Goal: Task Accomplishment & Management: Use online tool/utility

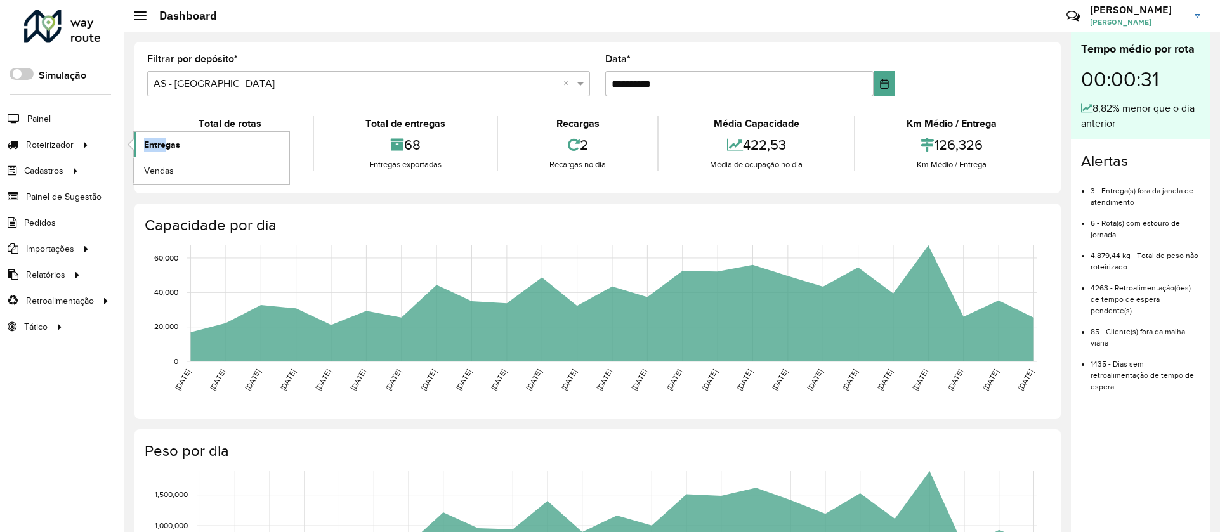
drag, startPoint x: 98, startPoint y: 148, endPoint x: 168, endPoint y: 141, distance: 70.2
click at [124, 141] on li "Roteirizador Entregas Vendas" at bounding box center [62, 145] width 124 height 26
click at [168, 141] on span "Entregas" at bounding box center [162, 144] width 36 height 13
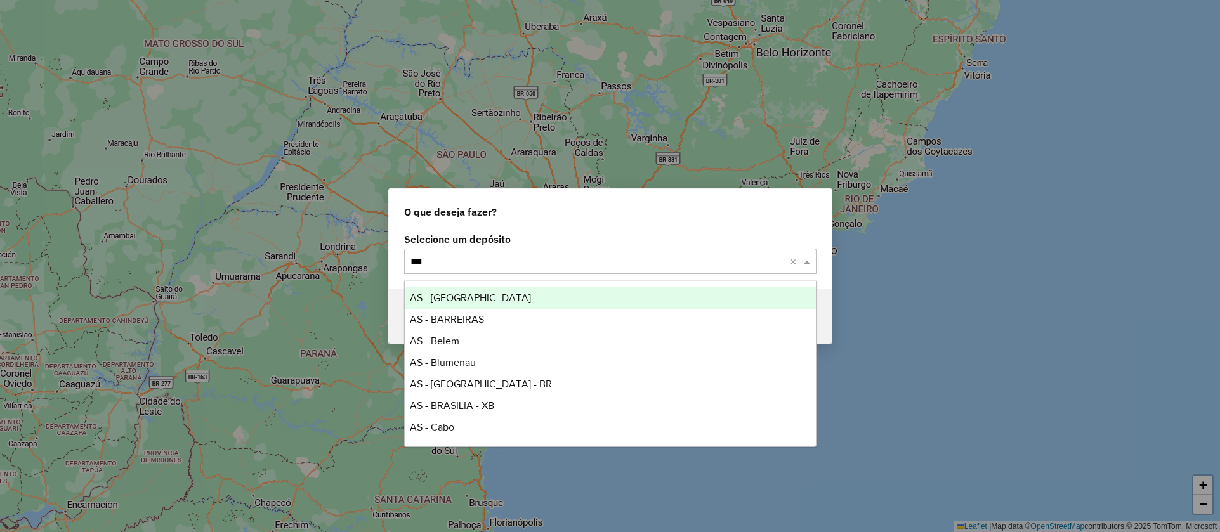
type input "****"
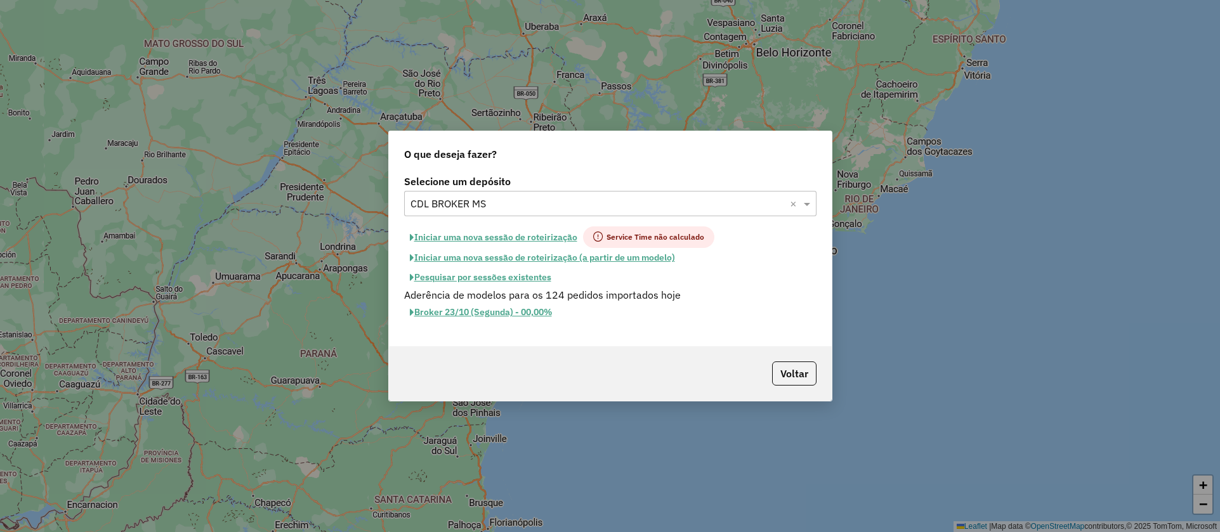
click at [522, 235] on button "Iniciar uma nova sessão de roteirização" at bounding box center [493, 238] width 179 height 22
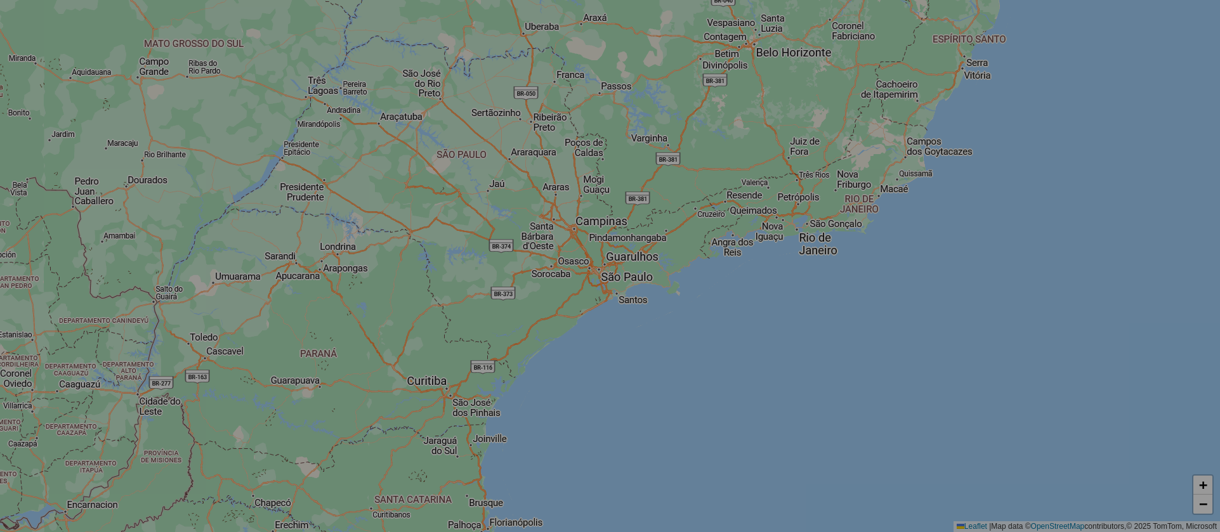
select select "*"
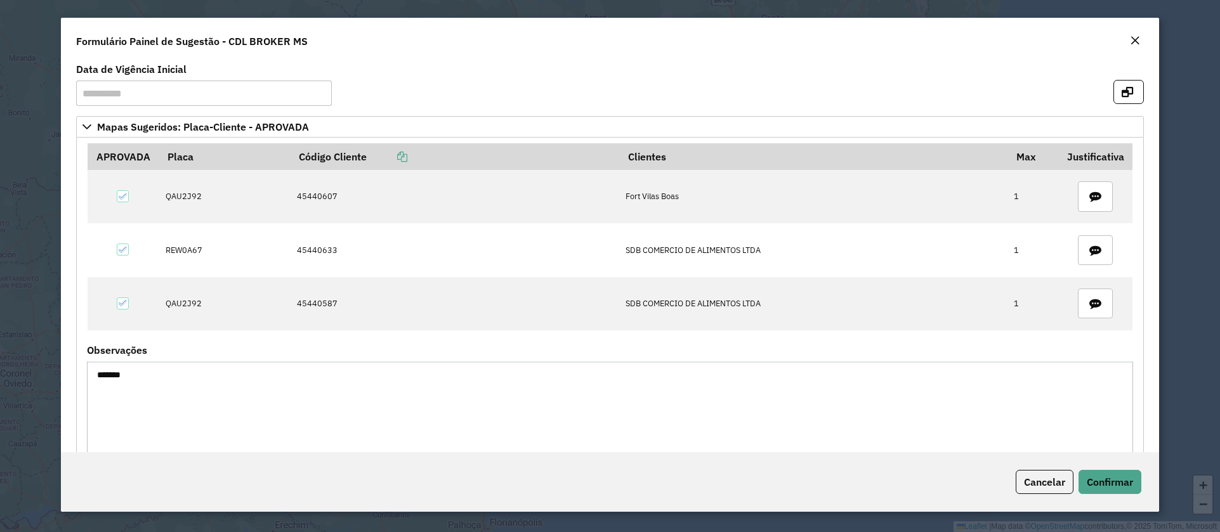
click at [1117, 477] on body "**********" at bounding box center [610, 266] width 1220 height 532
click at [1117, 477] on span "Confirmar" at bounding box center [1110, 482] width 46 height 13
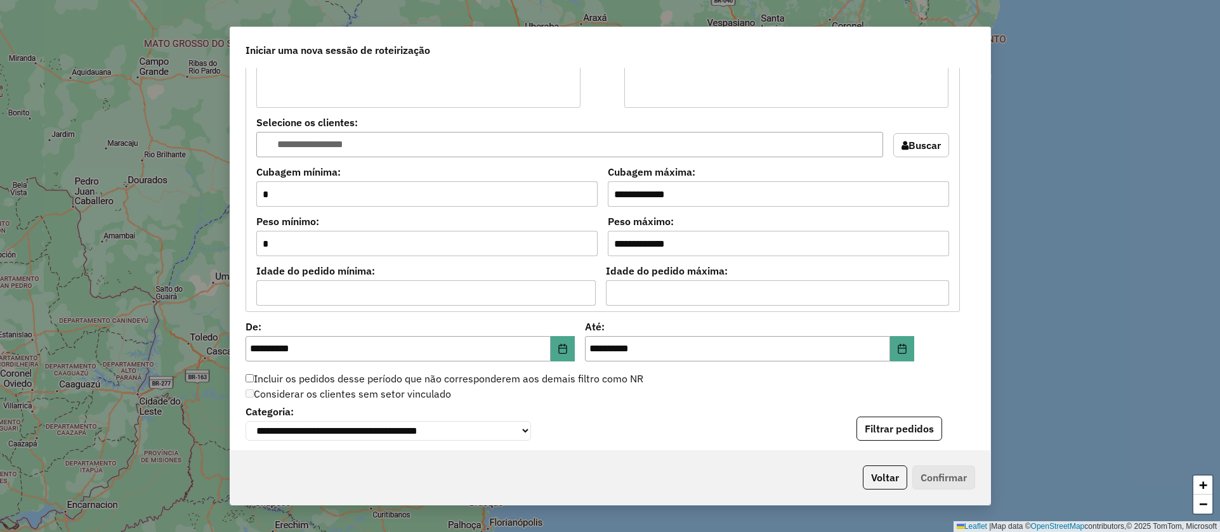
scroll to position [1279, 0]
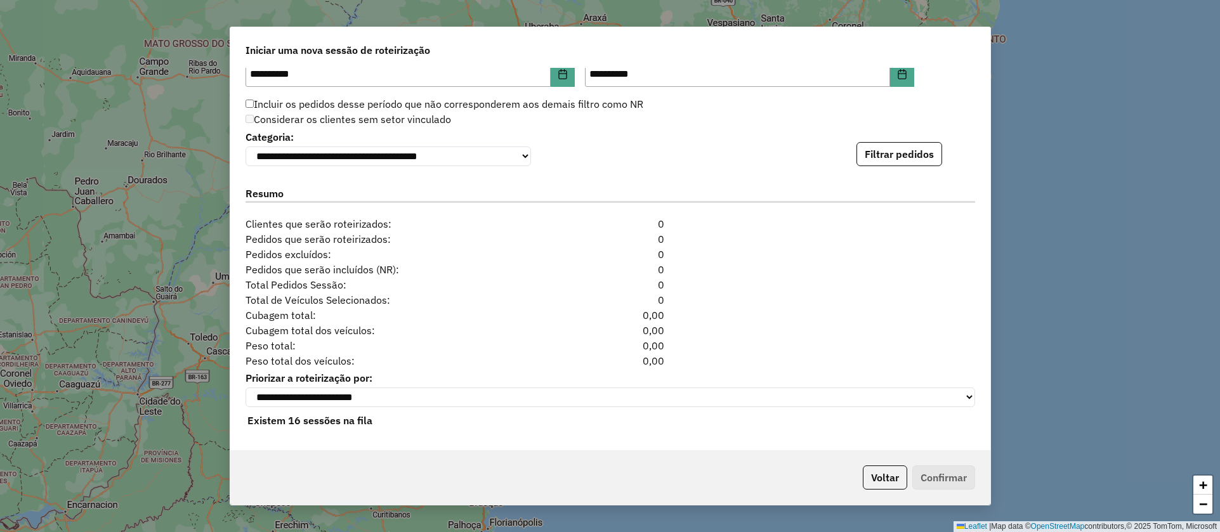
click at [899, 137] on div "**********" at bounding box center [611, 147] width 730 height 39
click at [906, 160] on button "Filtrar pedidos" at bounding box center [900, 154] width 86 height 24
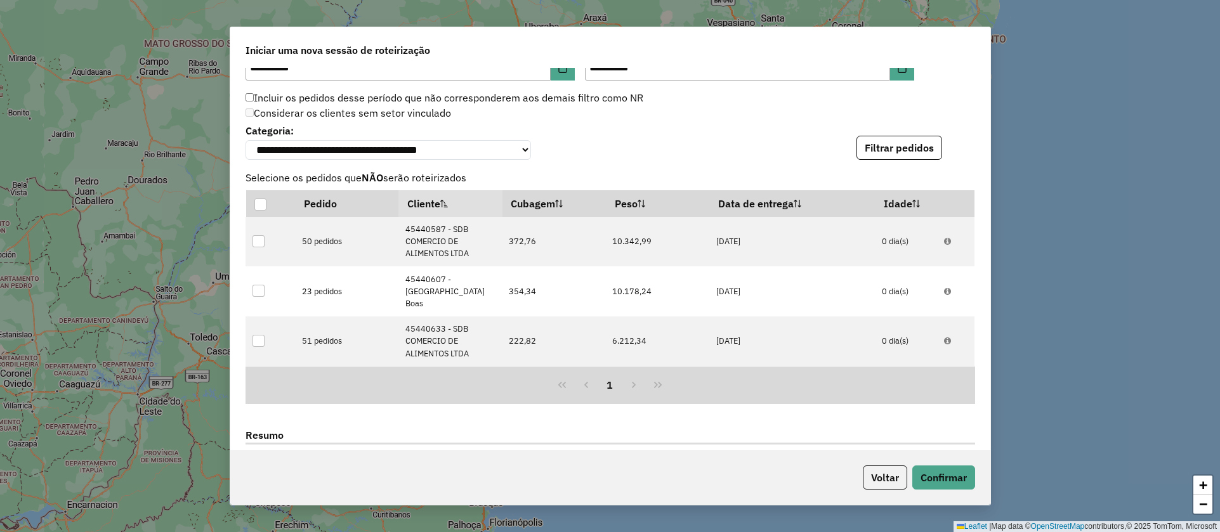
scroll to position [1529, 0]
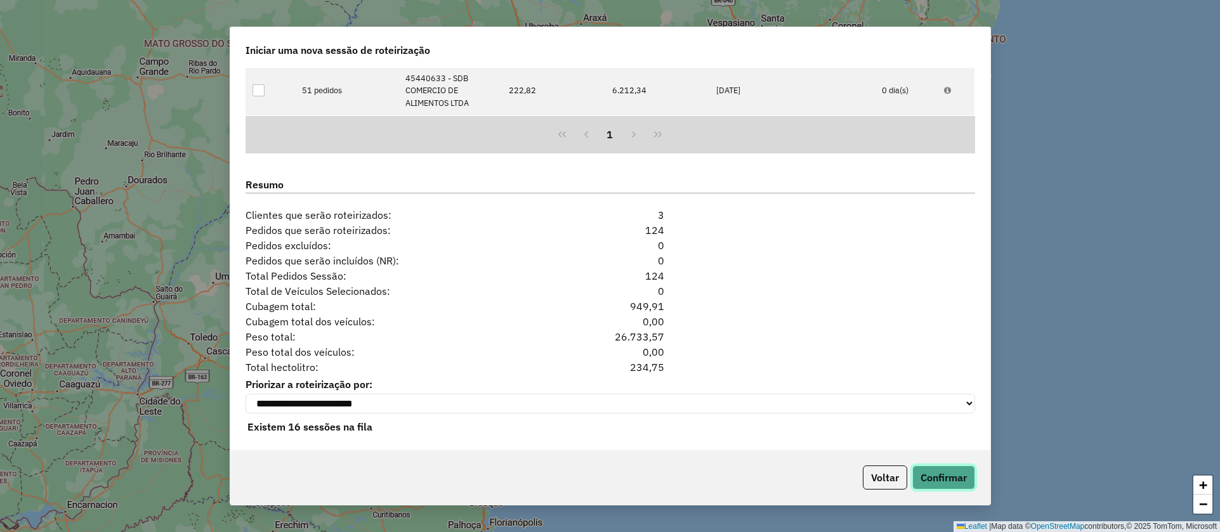
click at [942, 472] on button "Confirmar" at bounding box center [944, 478] width 63 height 24
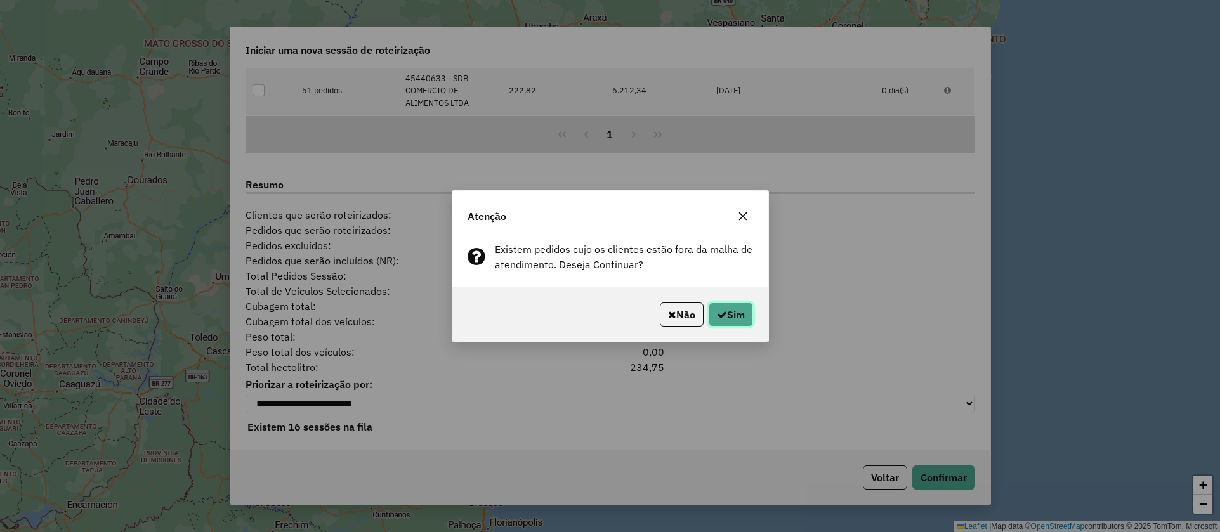
click at [736, 321] on button "Sim" at bounding box center [731, 315] width 44 height 24
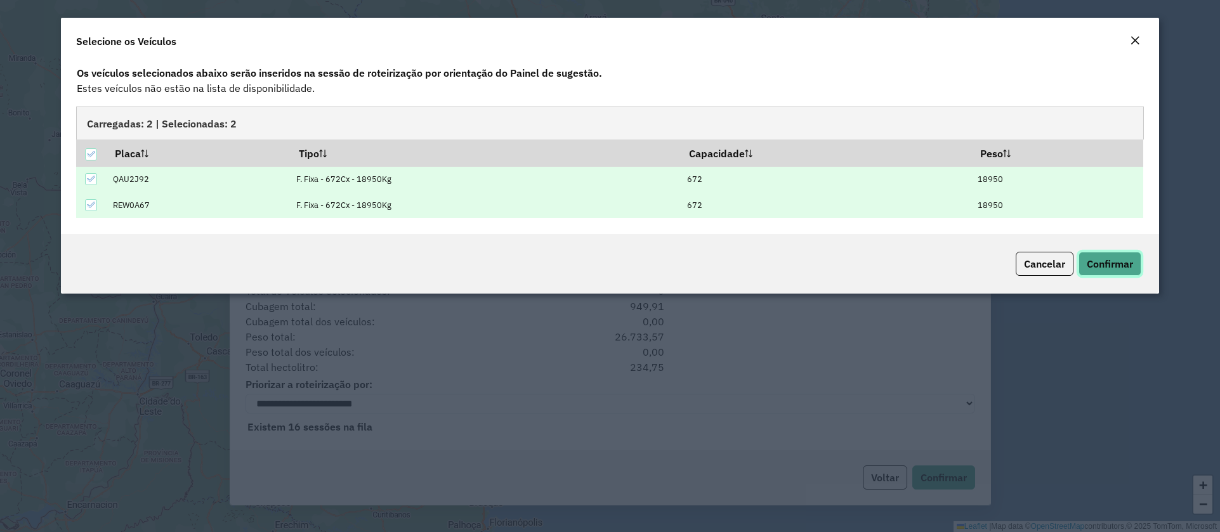
click at [1123, 261] on span "Confirmar" at bounding box center [1110, 264] width 46 height 13
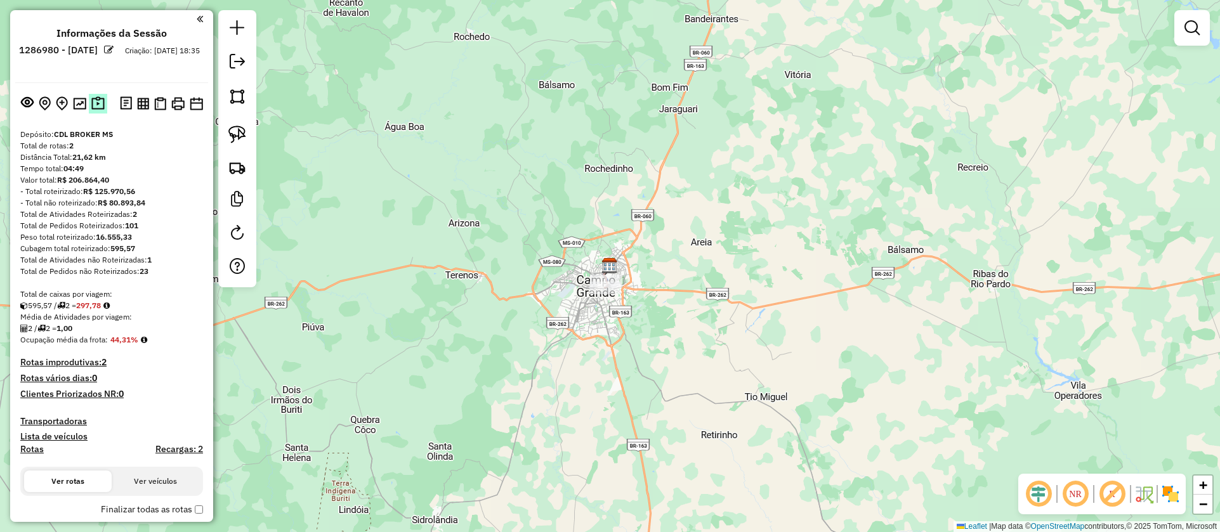
click at [97, 103] on img at bounding box center [97, 103] width 13 height 15
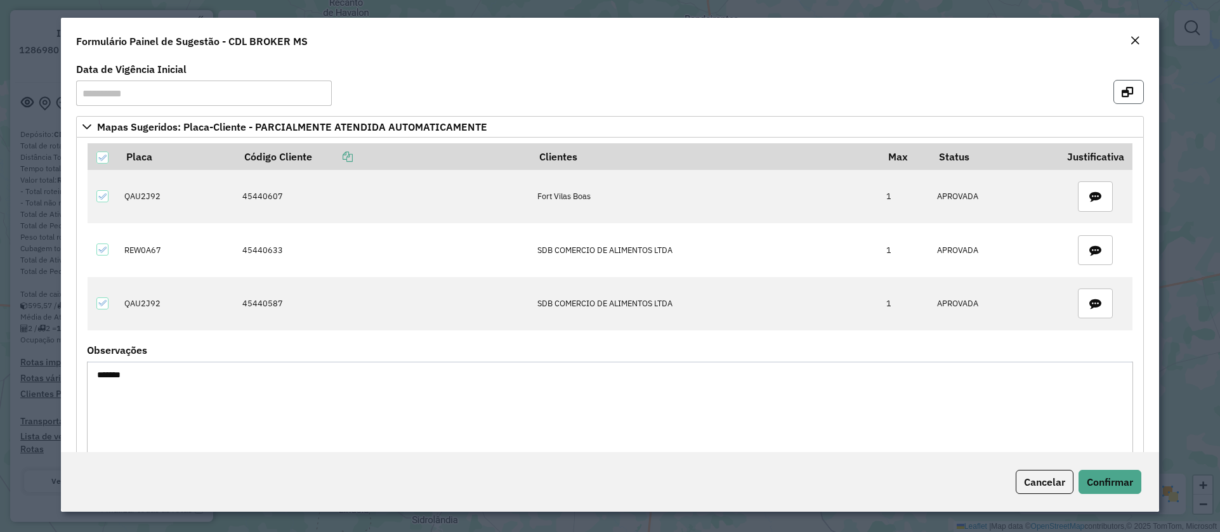
click at [1123, 91] on icon "button" at bounding box center [1127, 92] width 11 height 10
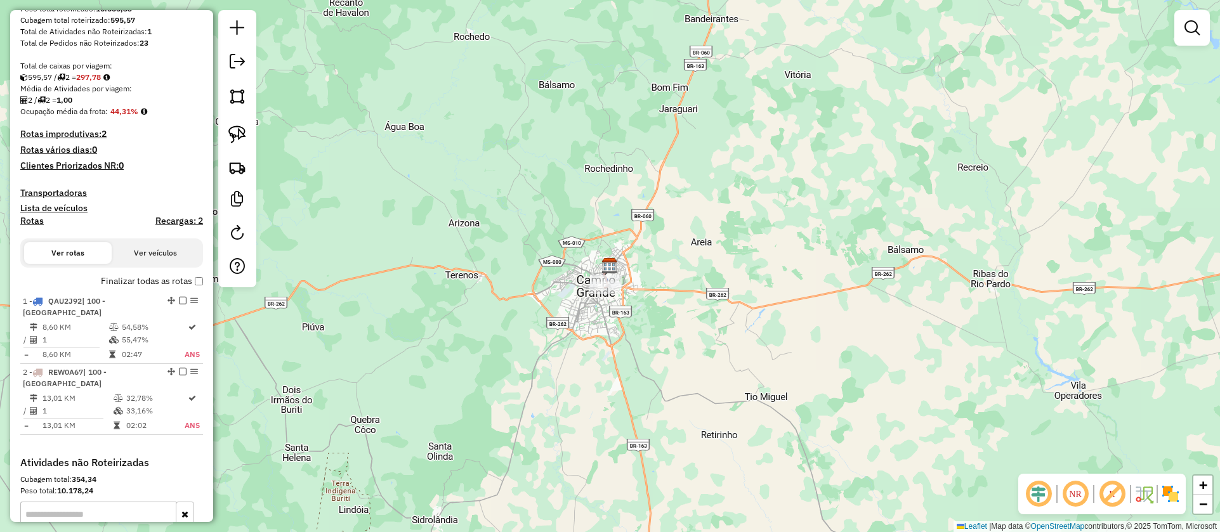
scroll to position [247, 0]
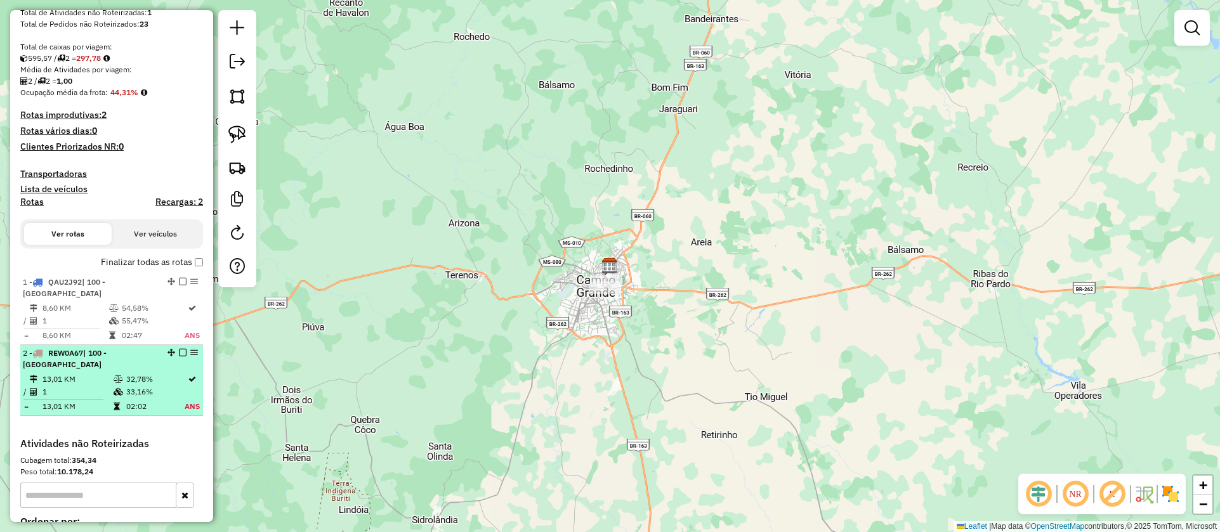
click at [161, 371] on li "2 - REW0A67 | 100 - Campo Grande 13,01 KM 32,78% / 1 33,16% = 13,01 KM 02:02 ANS" at bounding box center [111, 380] width 183 height 71
select select "**********"
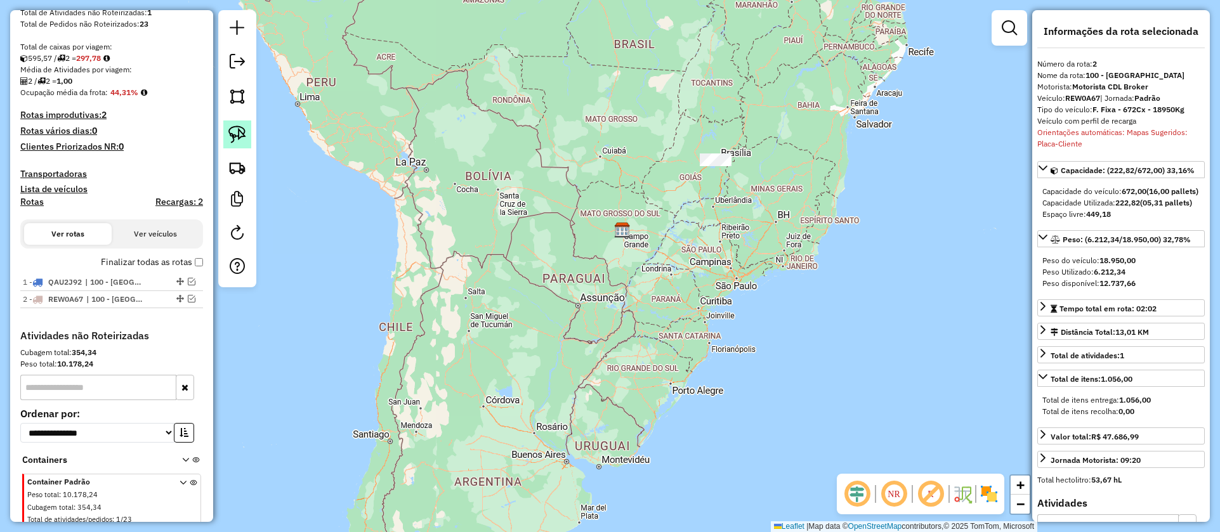
click at [244, 135] on img at bounding box center [237, 135] width 18 height 18
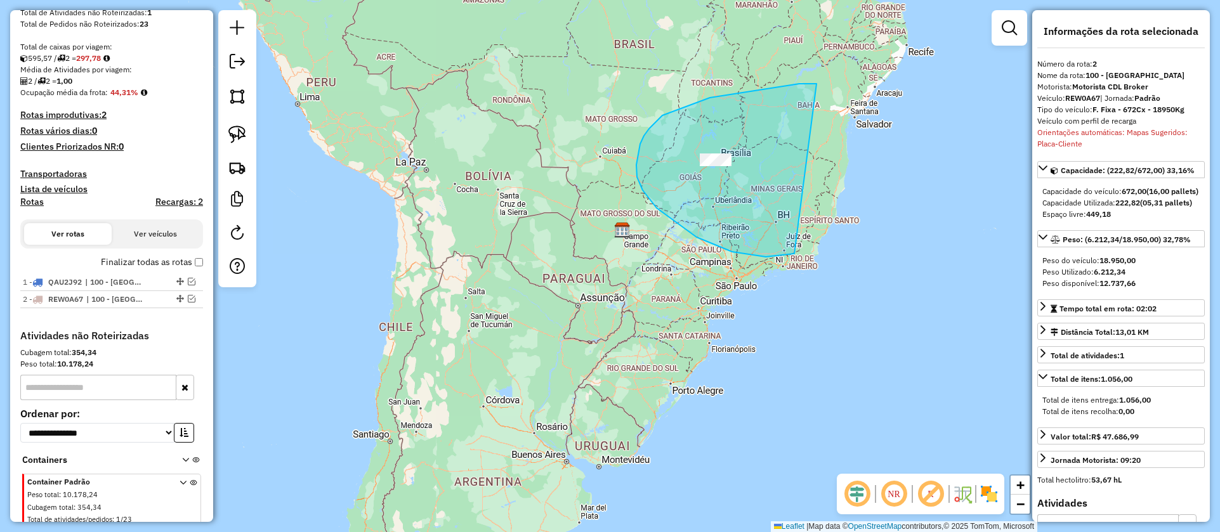
drag, startPoint x: 817, startPoint y: 84, endPoint x: 822, endPoint y: 231, distance: 147.3
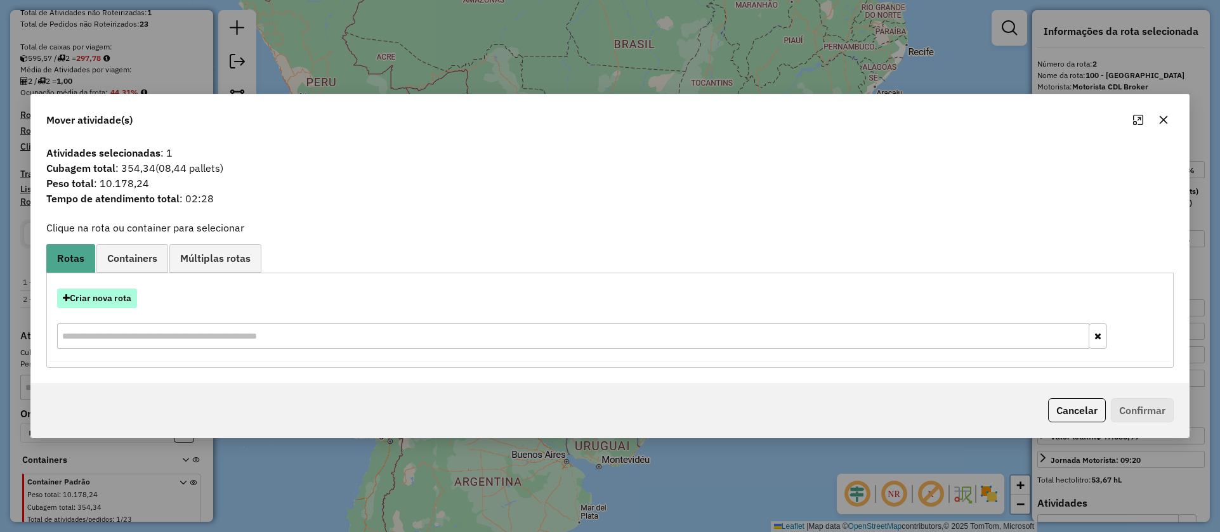
click at [93, 298] on button "Criar nova rota" at bounding box center [97, 299] width 80 height 20
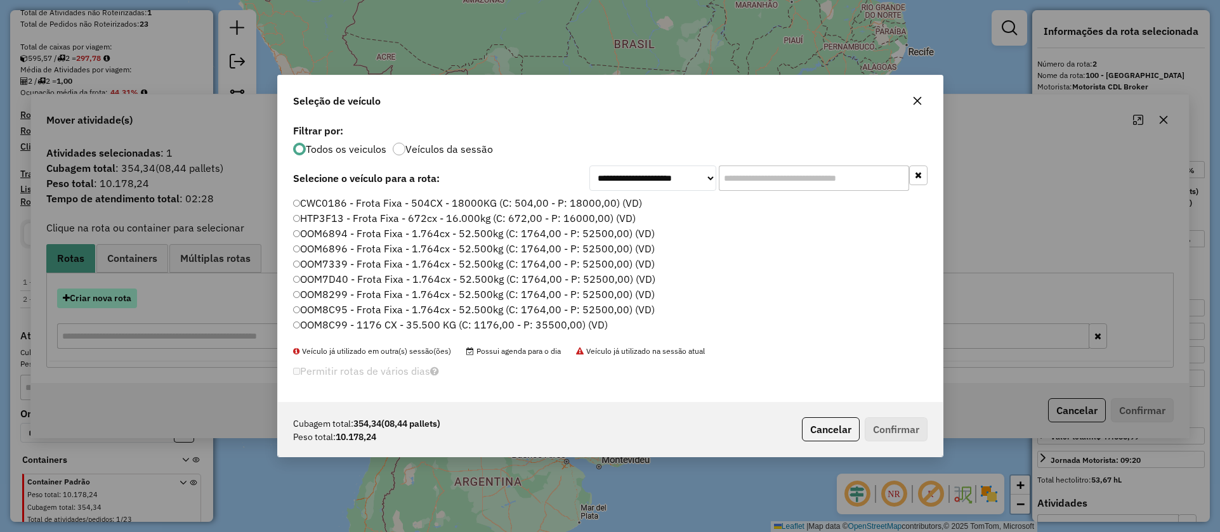
scroll to position [7, 4]
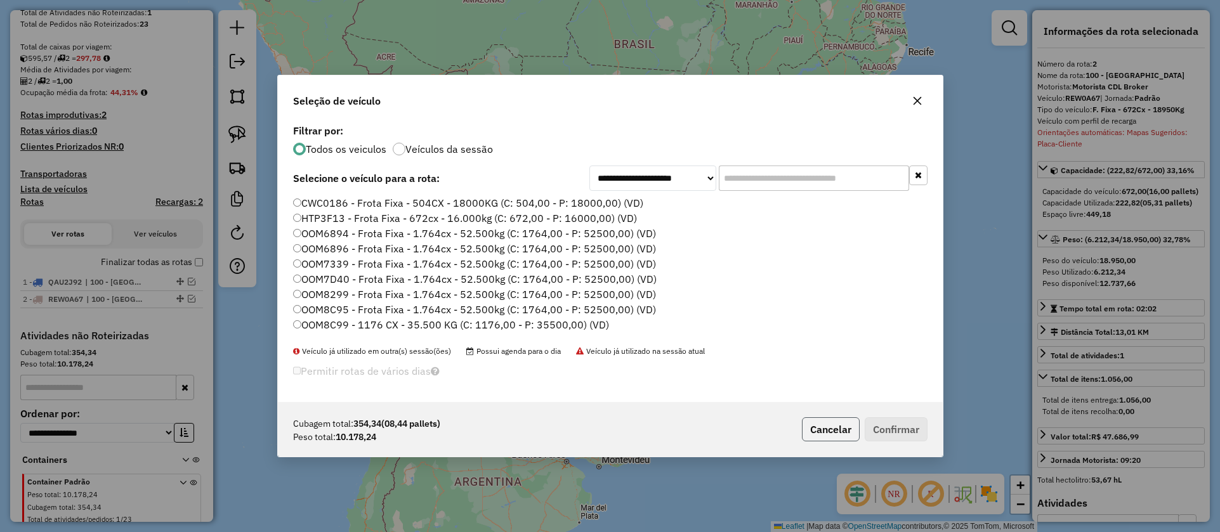
click at [816, 427] on button "Cancelar" at bounding box center [831, 430] width 58 height 24
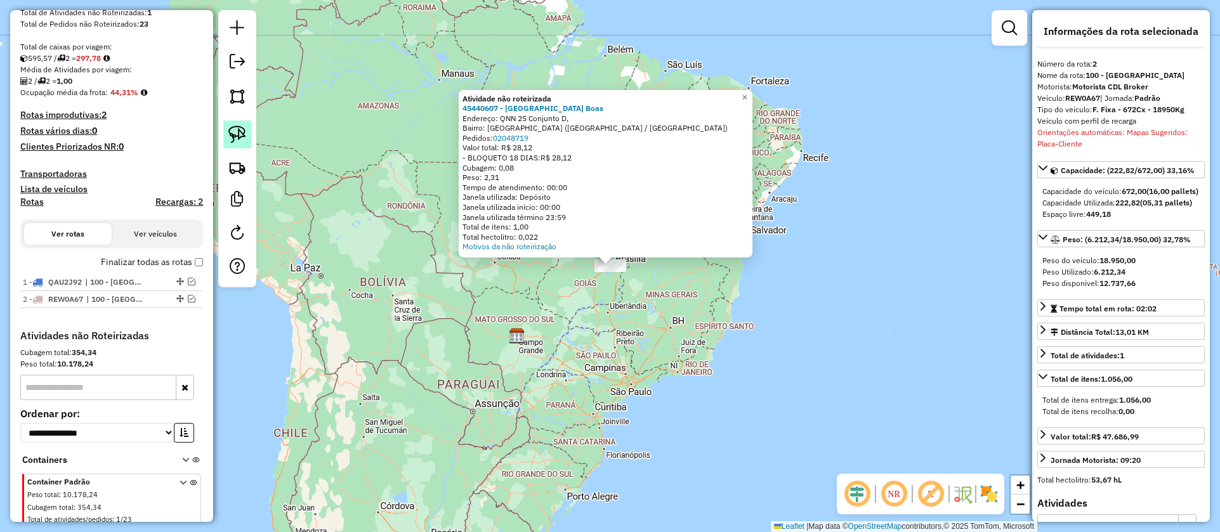
click at [241, 140] on img at bounding box center [237, 135] width 18 height 18
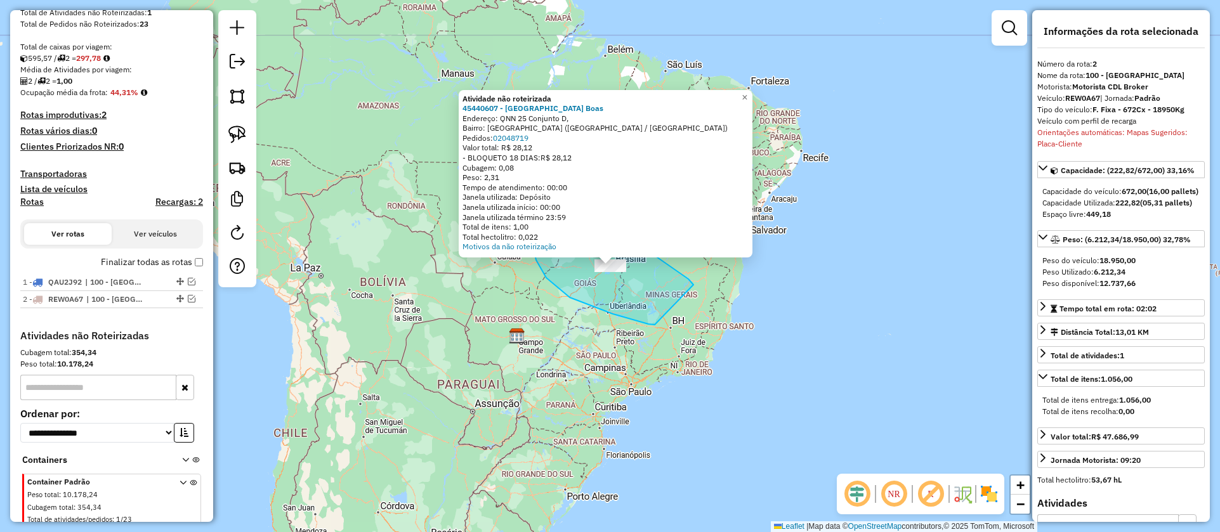
drag, startPoint x: 694, startPoint y: 285, endPoint x: 654, endPoint y: 324, distance: 55.6
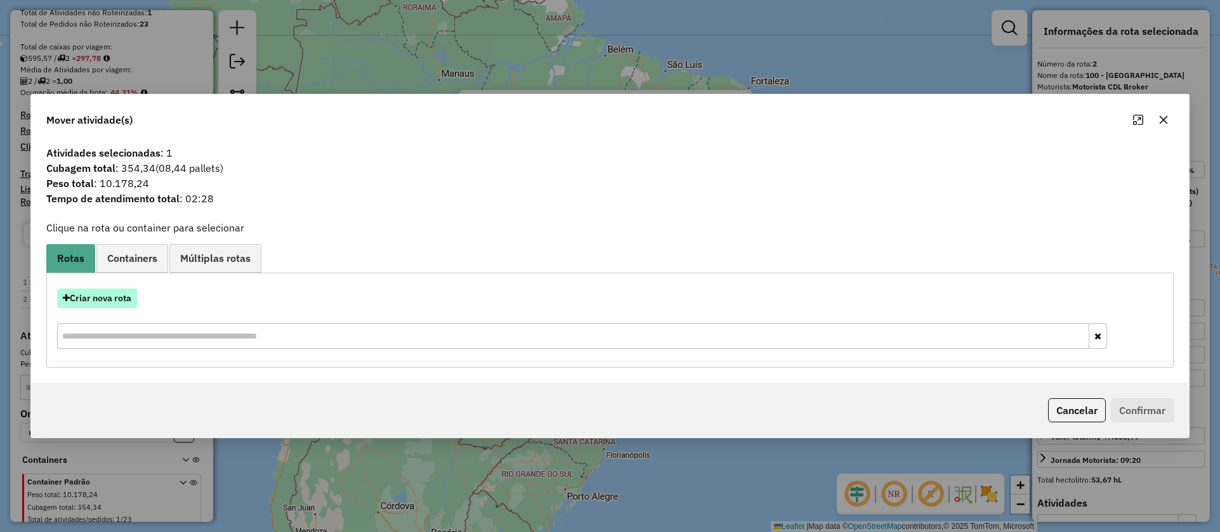
click at [102, 296] on button "Criar nova rota" at bounding box center [97, 299] width 80 height 20
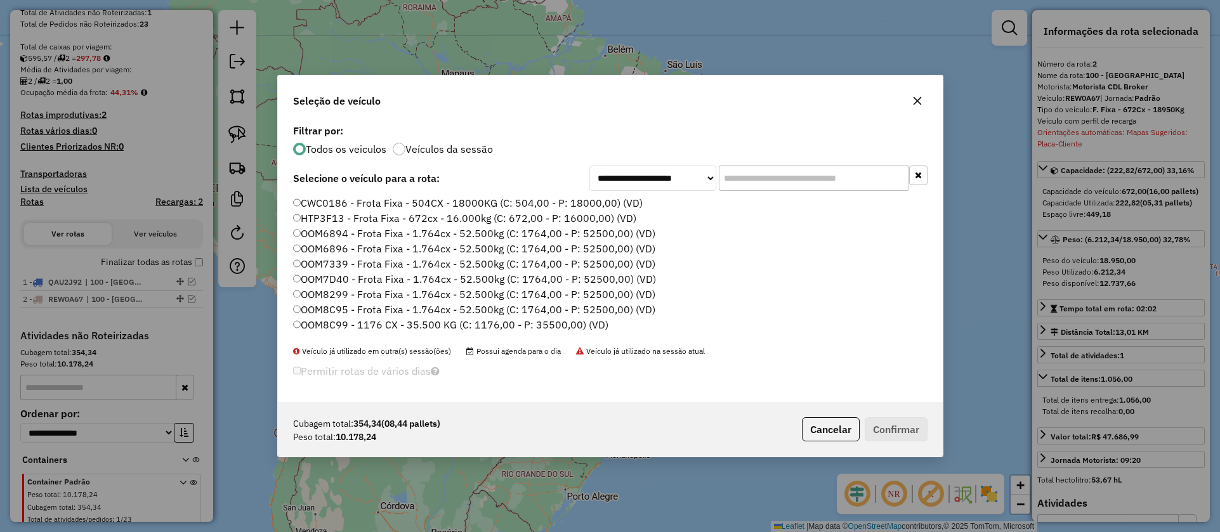
click at [815, 187] on input "text" at bounding box center [814, 178] width 190 height 25
paste input "*******"
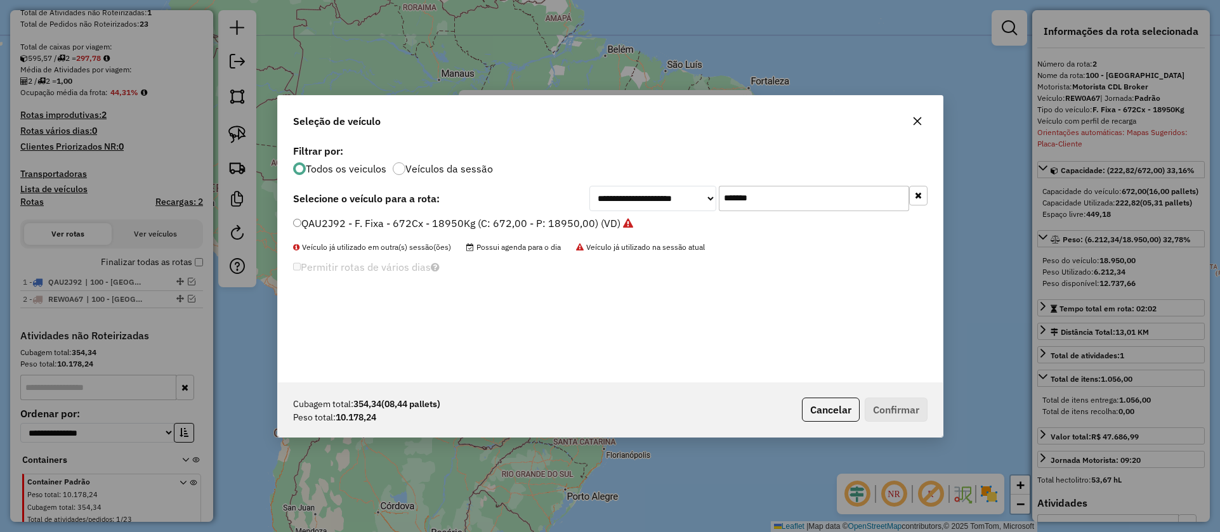
type input "*******"
click at [594, 228] on label "QAU2J92 - F. Fixa - 672Cx - 18950Kg (C: 672,00 - P: 18950,00) (VD)" at bounding box center [463, 223] width 340 height 15
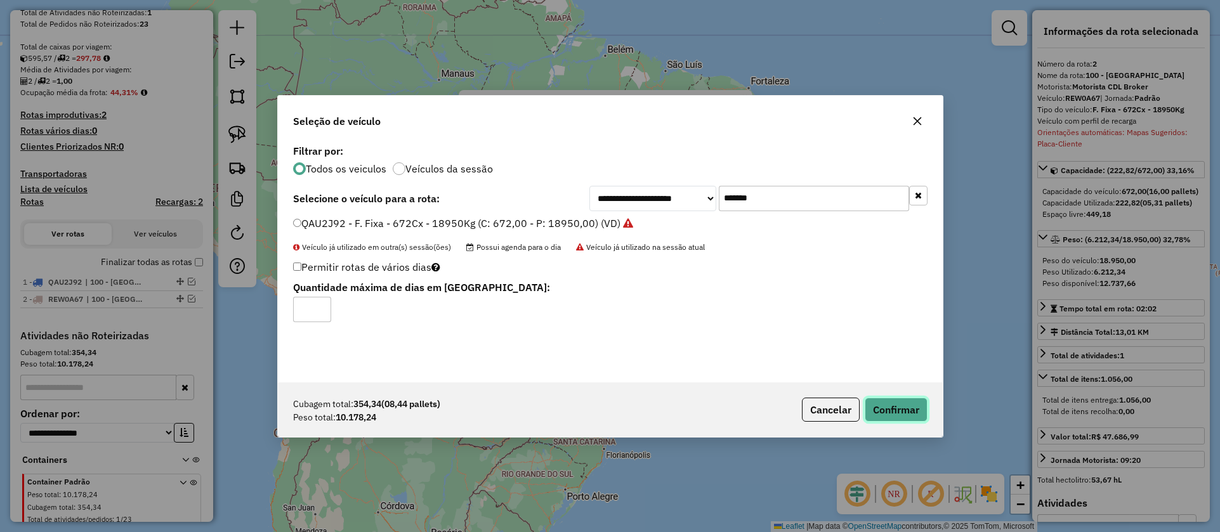
click at [913, 414] on button "Confirmar" at bounding box center [896, 410] width 63 height 24
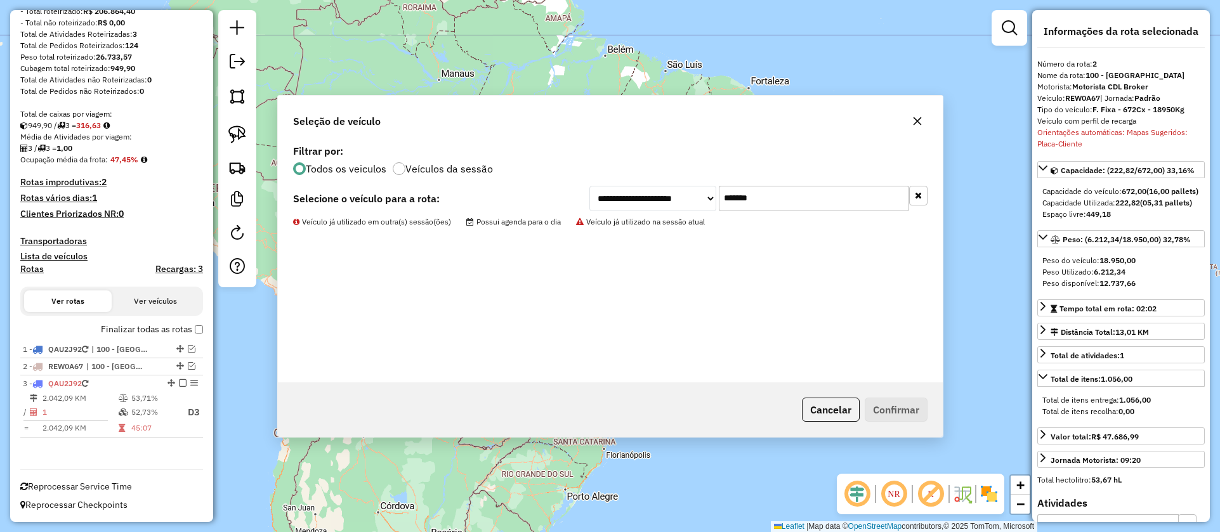
scroll to position [180, 0]
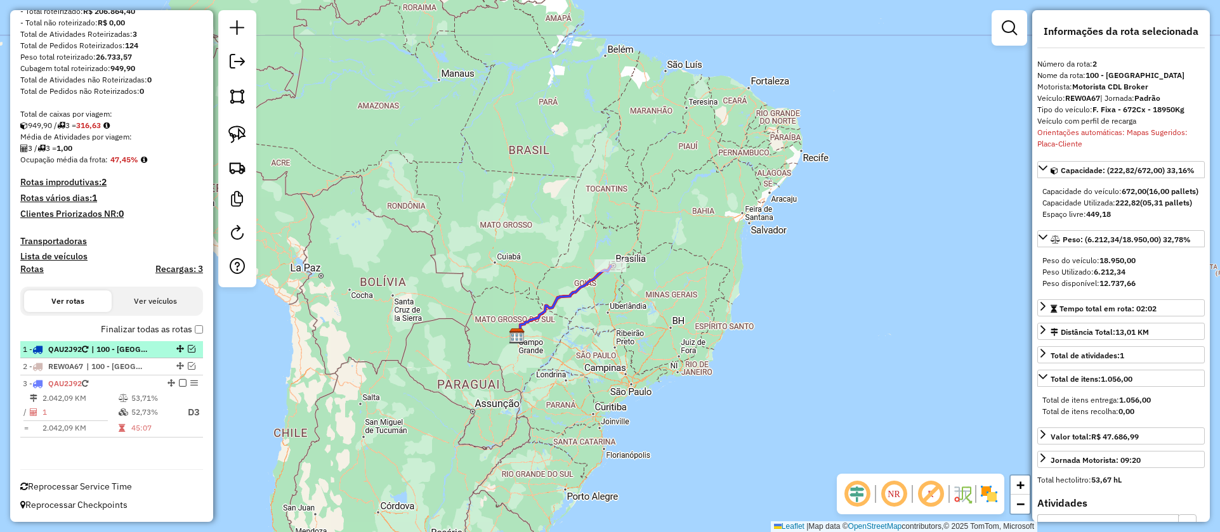
click at [168, 345] on div at bounding box center [179, 349] width 38 height 8
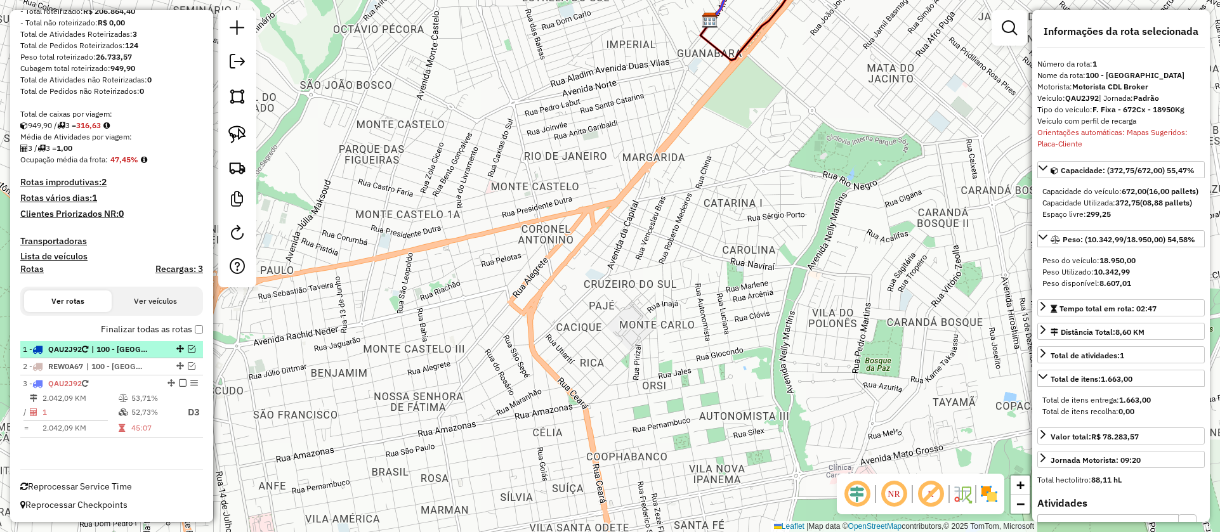
click at [188, 350] on em at bounding box center [192, 349] width 8 height 8
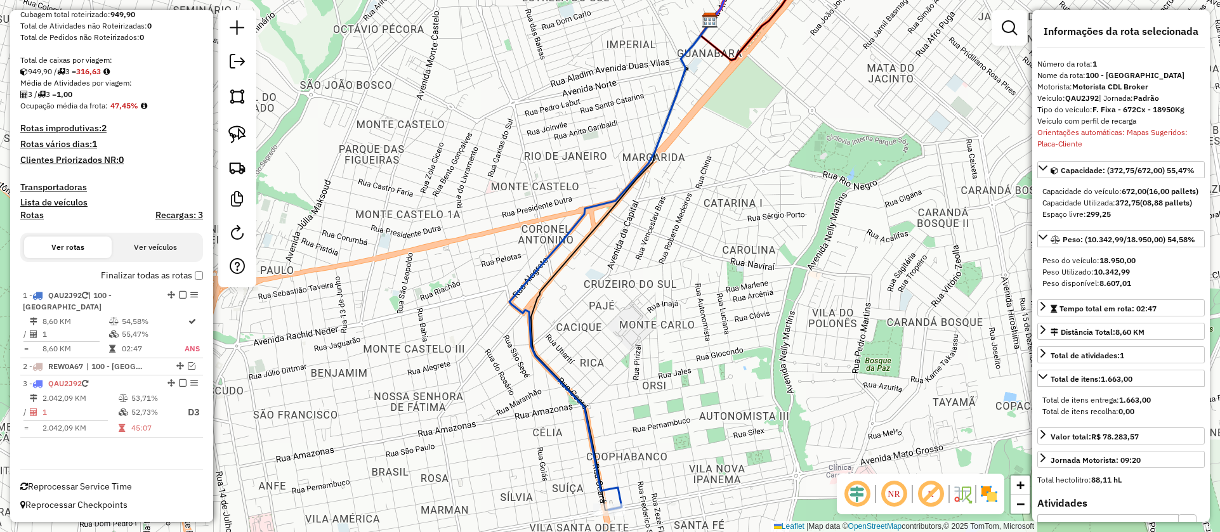
click at [612, 521] on div "Janela de atendimento Grade de atendimento Capacidade Transportadoras Veículos …" at bounding box center [610, 266] width 1220 height 532
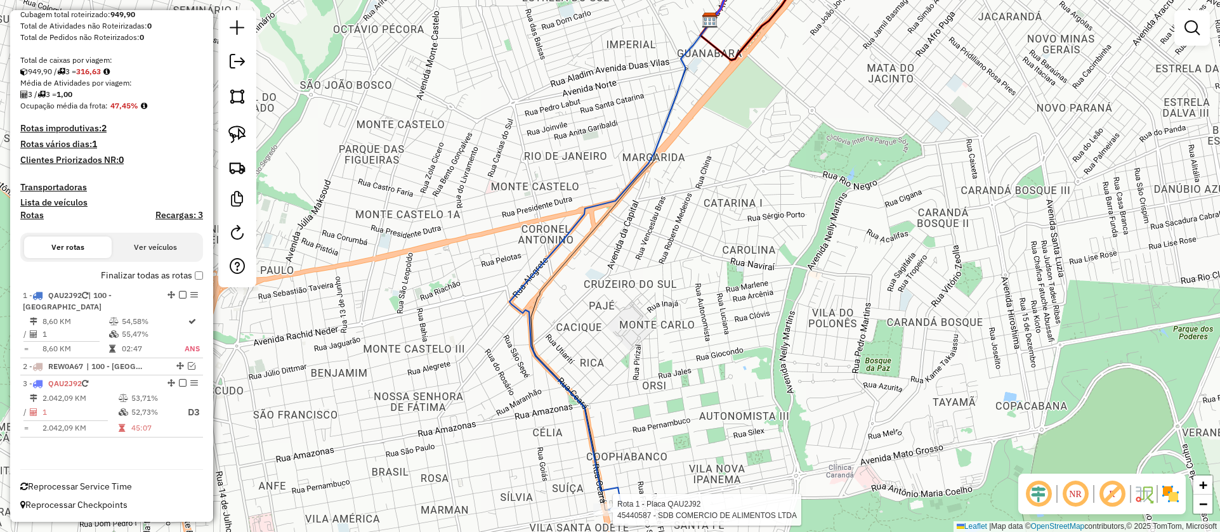
select select "**********"
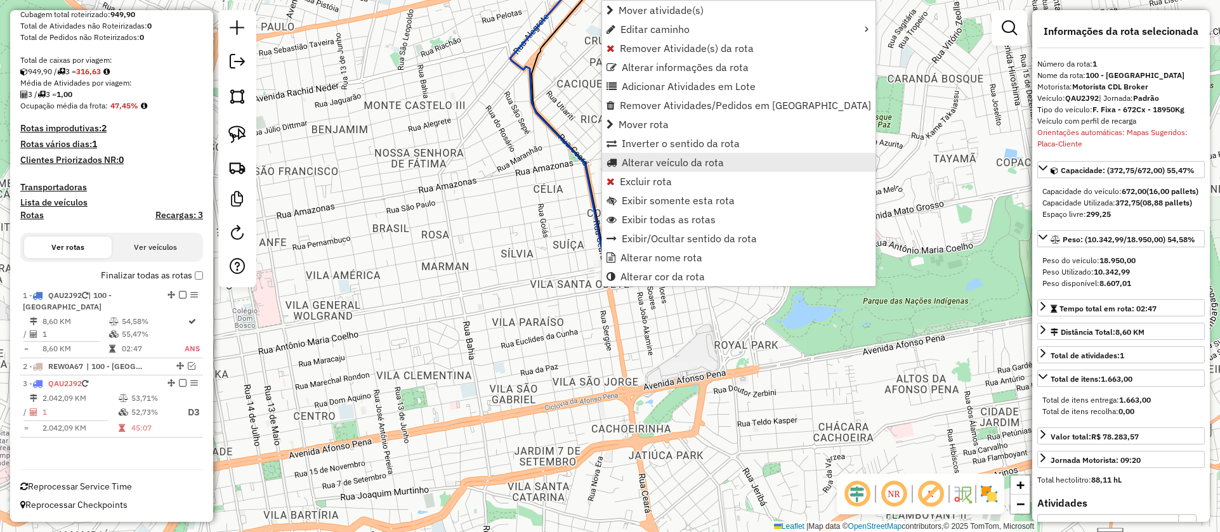
click at [680, 157] on span "Alterar veículo da rota" at bounding box center [673, 162] width 102 height 10
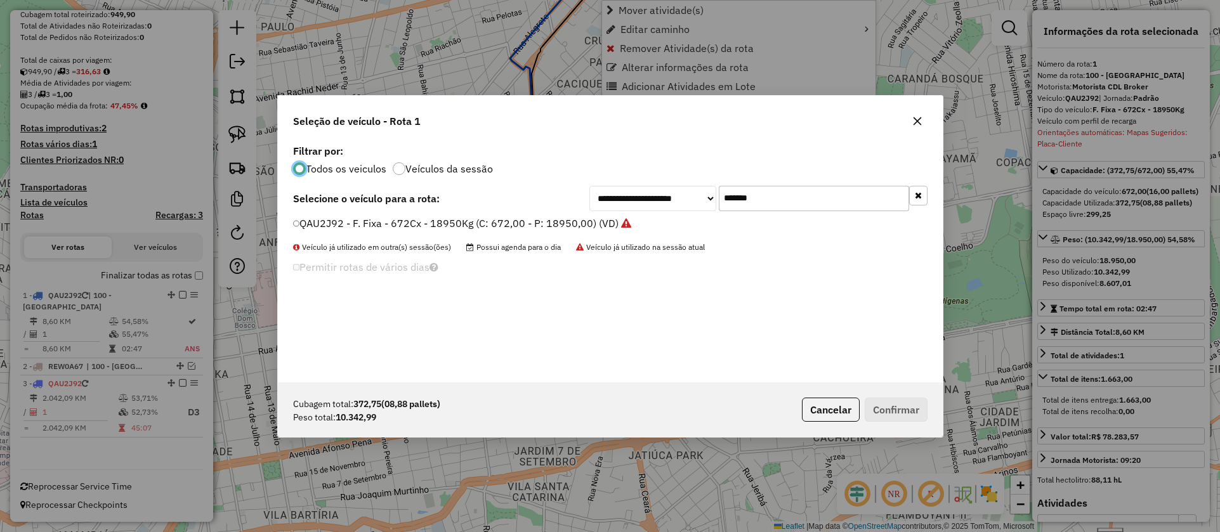
scroll to position [7, 4]
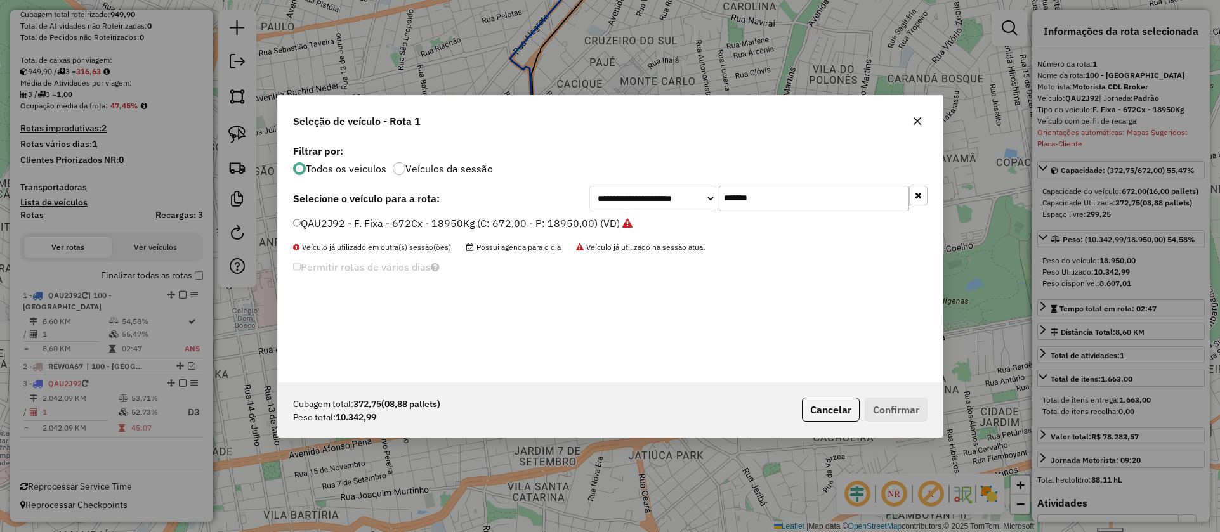
drag, startPoint x: 767, startPoint y: 195, endPoint x: 616, endPoint y: 209, distance: 151.7
click at [616, 209] on div "**********" at bounding box center [759, 198] width 338 height 25
drag, startPoint x: 774, startPoint y: 199, endPoint x: 636, endPoint y: 187, distance: 138.9
click at [636, 187] on div "**********" at bounding box center [759, 198] width 338 height 25
click at [606, 218] on label "QAU2J92 - F. Fixa - 672Cx - 18950Kg (C: 672,00 - P: 18950,00) (VD)" at bounding box center [463, 223] width 340 height 15
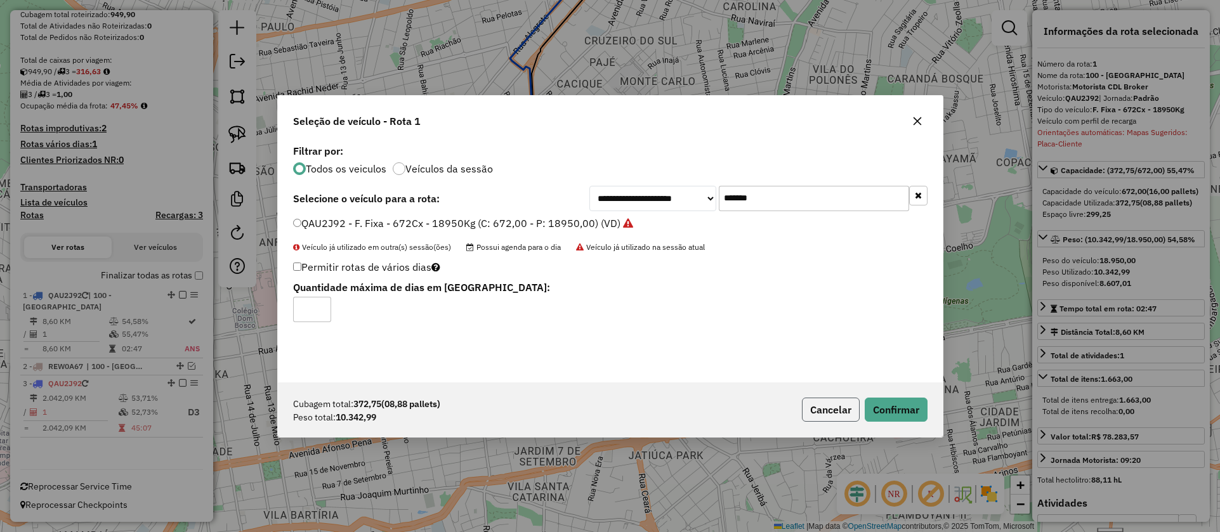
click at [825, 418] on button "Cancelar" at bounding box center [831, 410] width 58 height 24
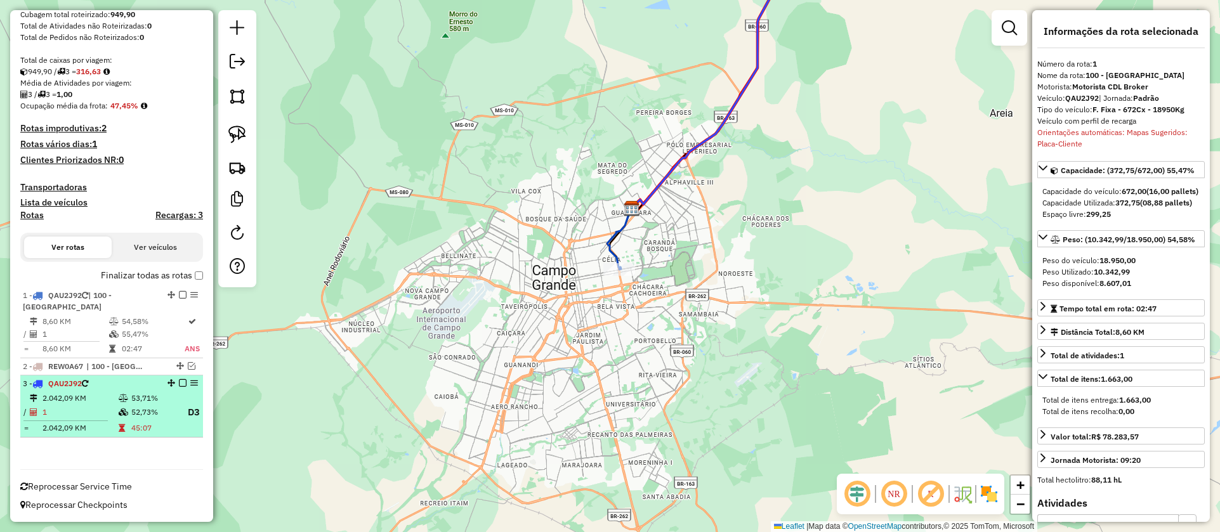
click at [150, 425] on td "45:07" at bounding box center [154, 428] width 47 height 13
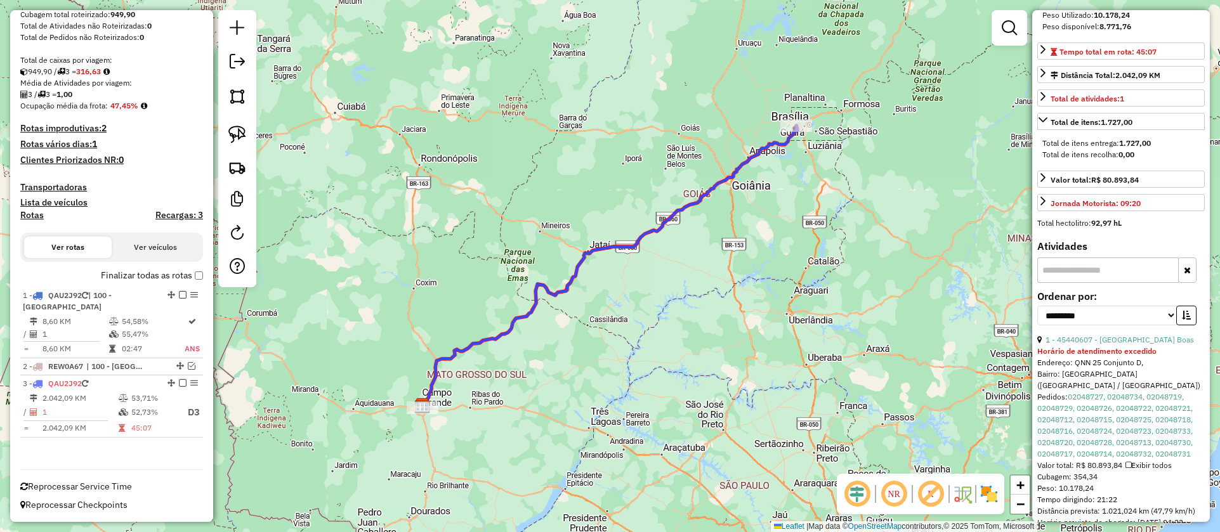
scroll to position [224, 0]
click at [190, 270] on label "Finalizar todas as rotas" at bounding box center [152, 275] width 102 height 13
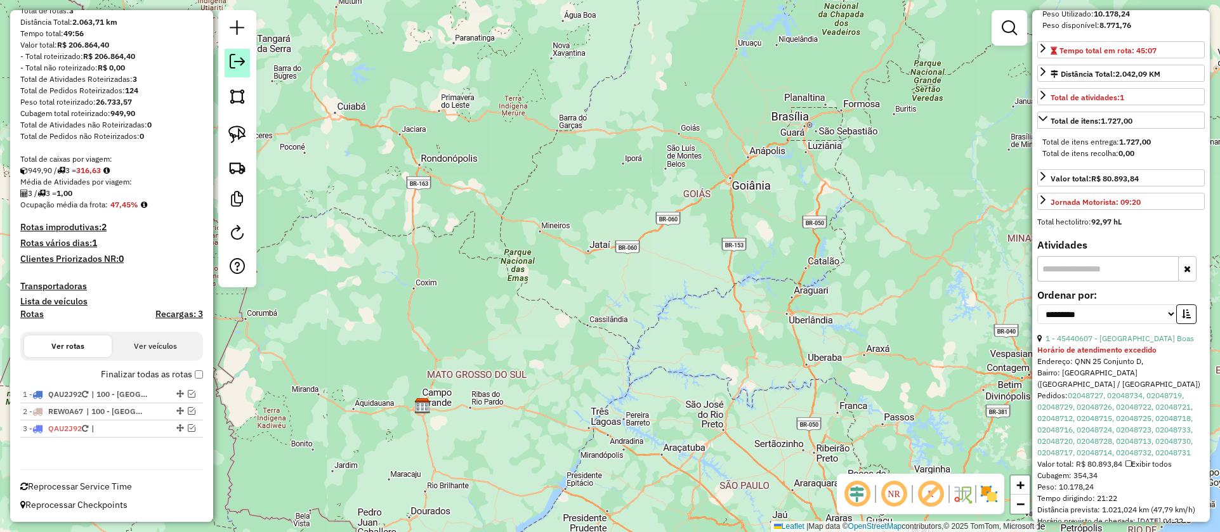
click at [247, 67] on link at bounding box center [237, 63] width 25 height 29
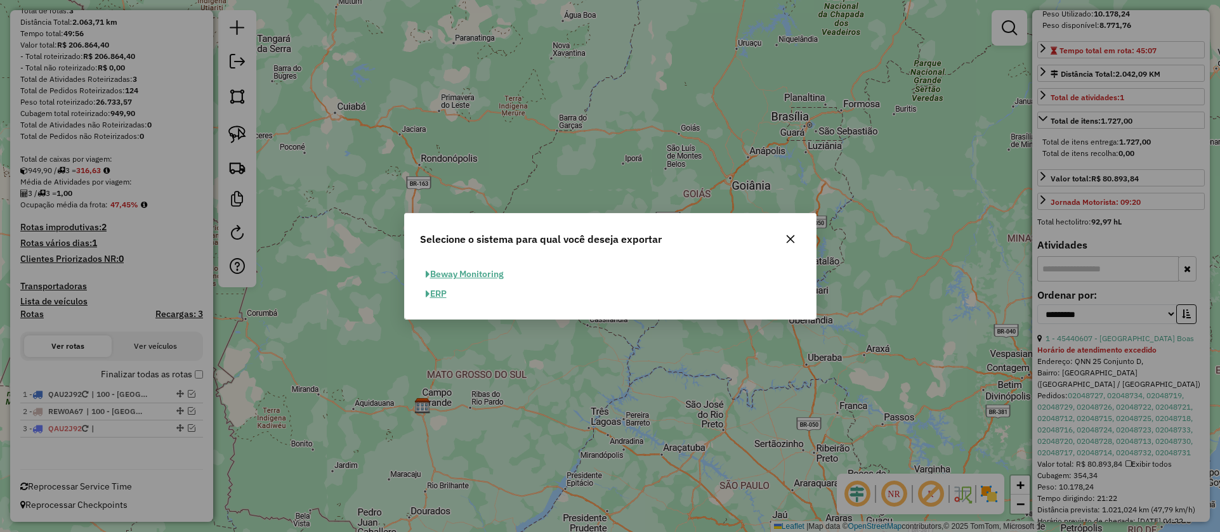
click at [436, 294] on button "ERP" at bounding box center [436, 294] width 32 height 20
select select "**"
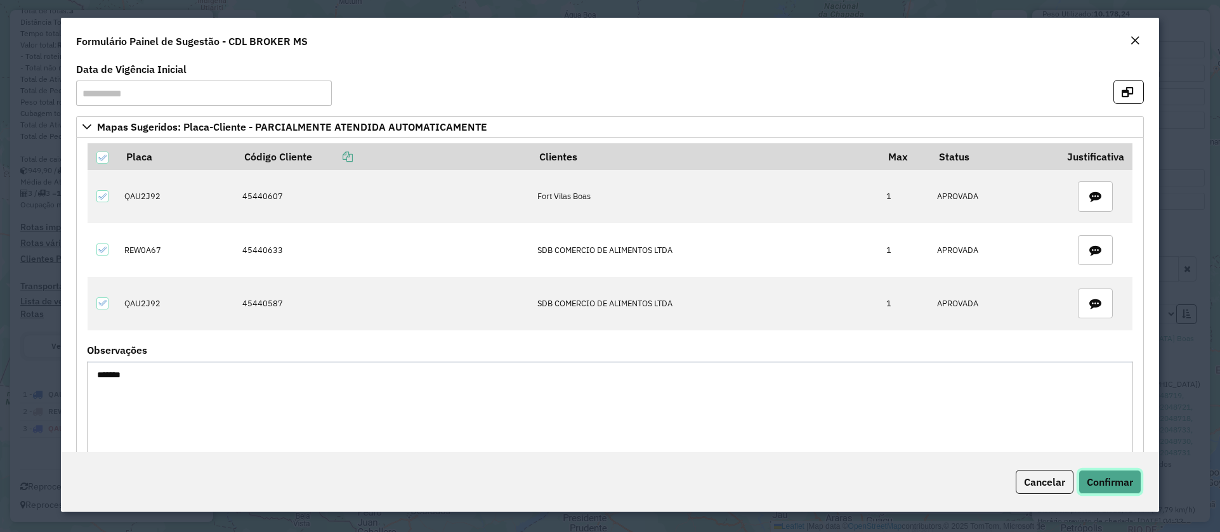
click at [1095, 489] on button "Confirmar" at bounding box center [1110, 482] width 63 height 24
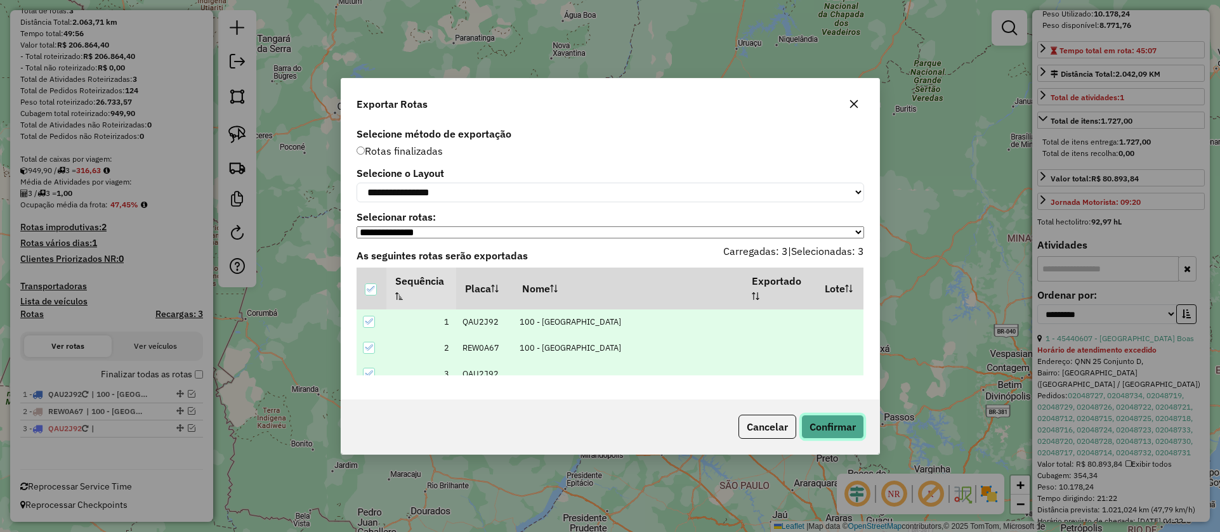
click at [843, 426] on button "Confirmar" at bounding box center [832, 427] width 63 height 24
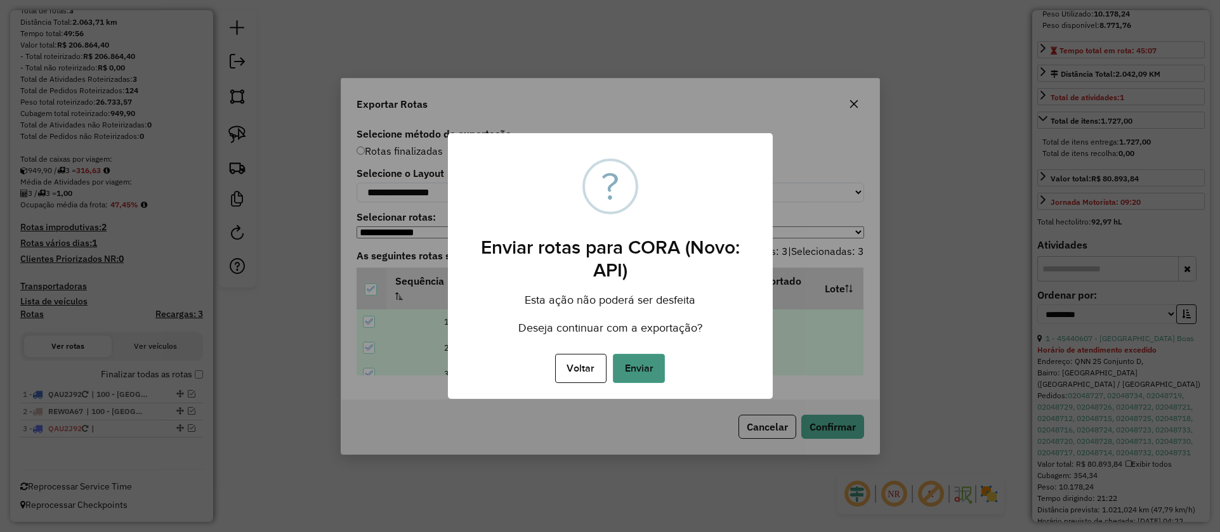
click at [655, 367] on button "Enviar" at bounding box center [639, 368] width 52 height 29
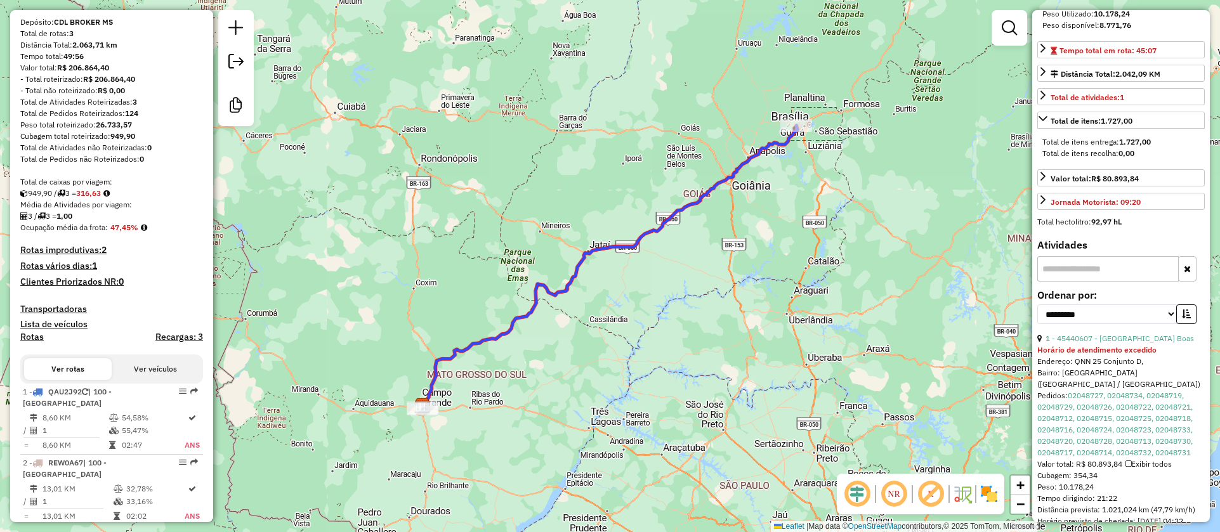
scroll to position [234, 0]
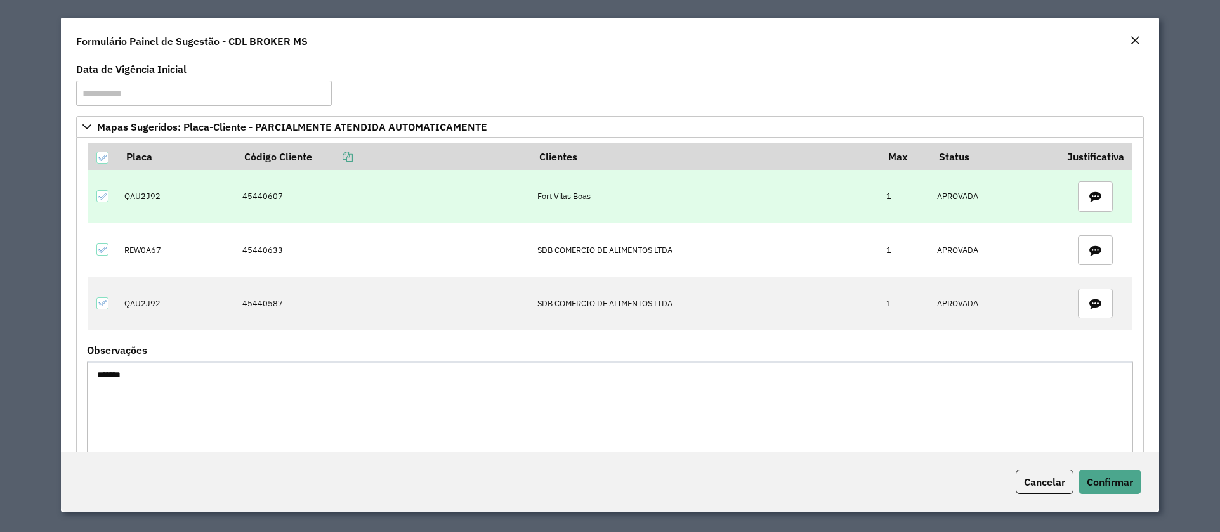
click at [155, 196] on td "QAU2J92" at bounding box center [176, 196] width 117 height 53
copy td "QAU2J92"
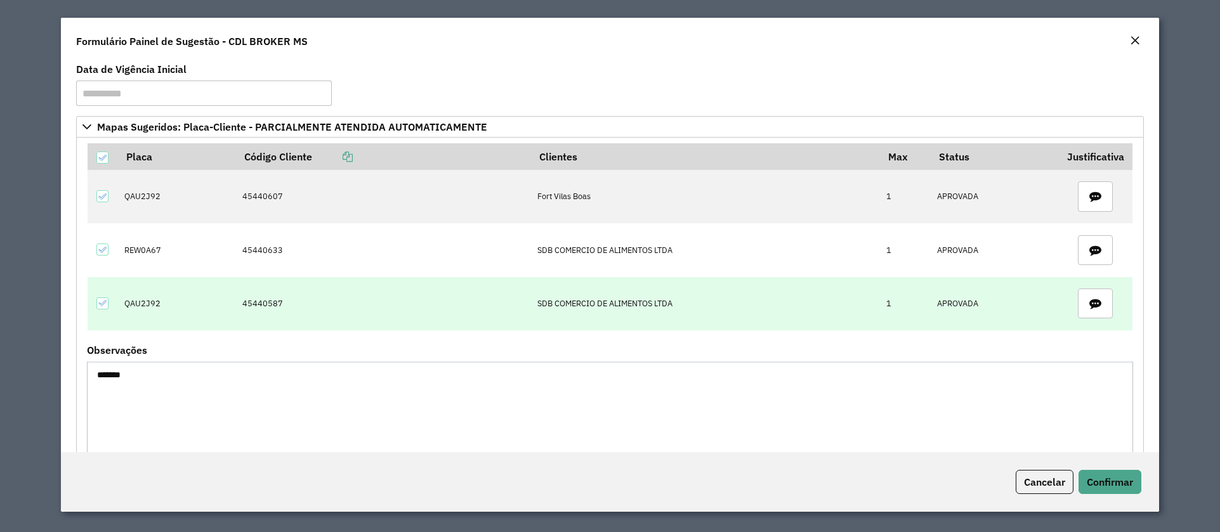
click at [142, 303] on td "QAU2J92" at bounding box center [176, 303] width 117 height 53
copy td "QAU2J92"
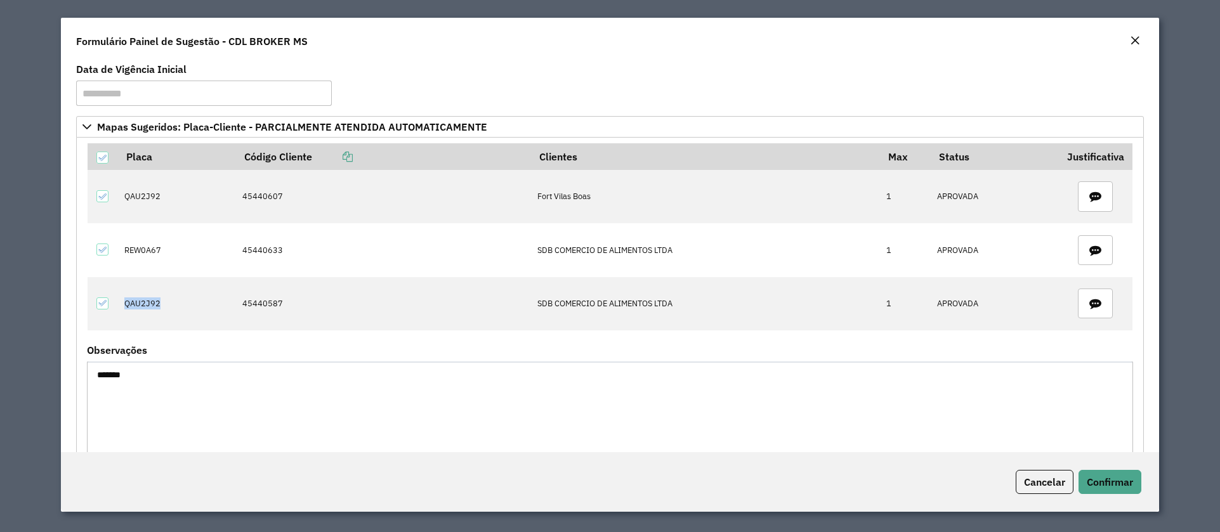
copy td "QAU2J92"
